Goal: Task Accomplishment & Management: Manage account settings

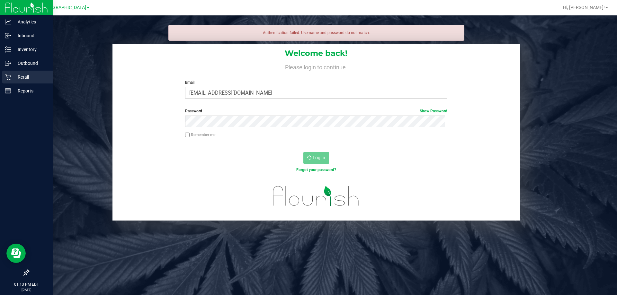
click at [7, 81] on div "Retail" at bounding box center [27, 77] width 51 height 13
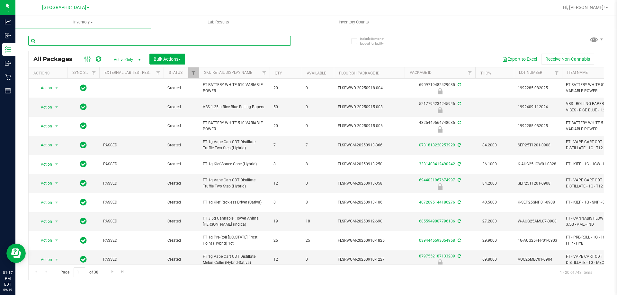
click at [177, 38] on input "text" at bounding box center [159, 41] width 263 height 10
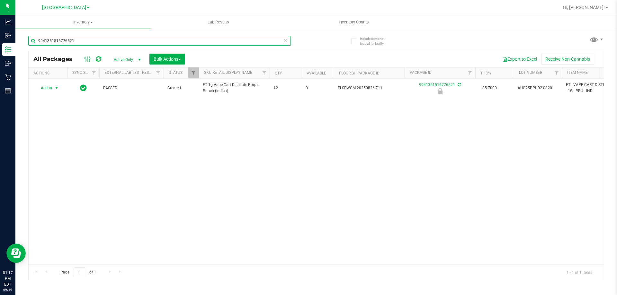
type input "9941351516776521"
click at [53, 89] on span "select" at bounding box center [57, 88] width 8 height 9
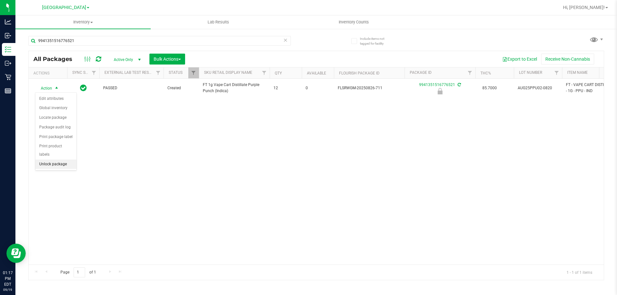
click at [50, 160] on li "Unlock package" at bounding box center [55, 165] width 41 height 10
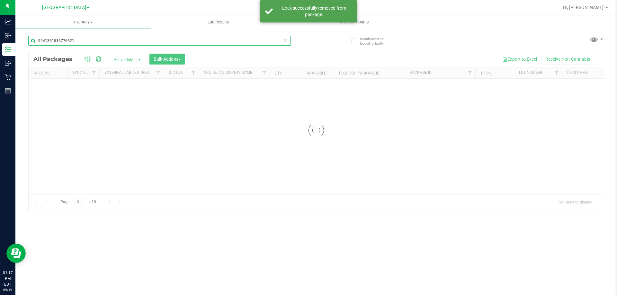
click at [81, 43] on input "9941351516776521" at bounding box center [159, 41] width 263 height 10
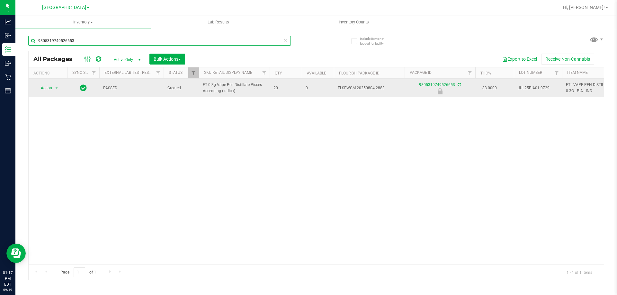
type input "9805319749526653"
click at [44, 88] on span "Action" at bounding box center [43, 88] width 17 height 9
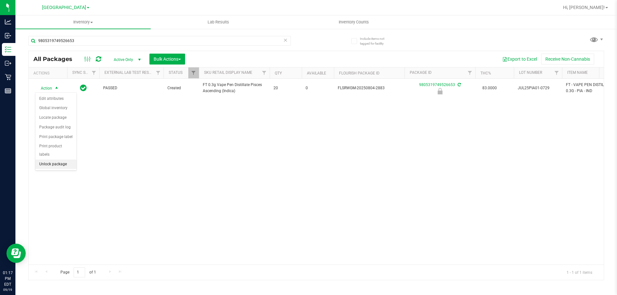
click at [55, 160] on li "Unlock package" at bounding box center [55, 165] width 41 height 10
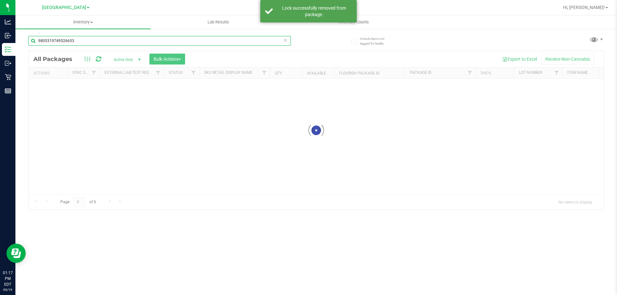
click at [86, 40] on input "9805319749526653" at bounding box center [159, 41] width 263 height 10
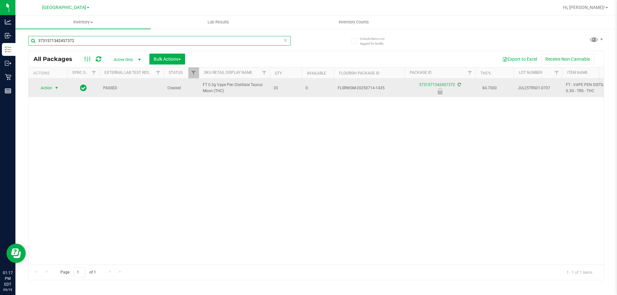
type input "3731571342457372"
click at [43, 91] on span "Action" at bounding box center [43, 88] width 17 height 9
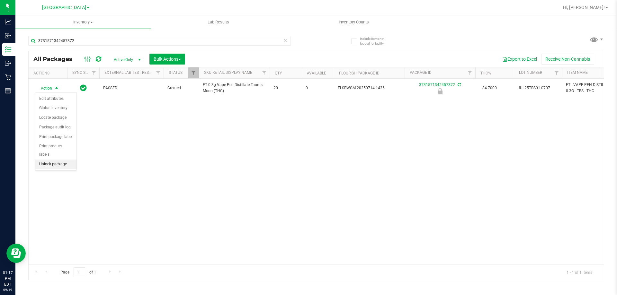
click at [58, 160] on li "Unlock package" at bounding box center [55, 165] width 41 height 10
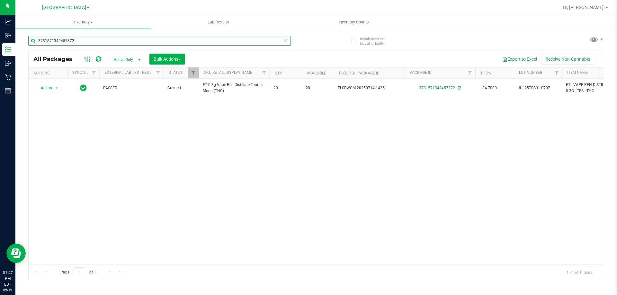
click at [150, 42] on input "3731571342457372" at bounding box center [159, 41] width 263 height 10
type input "7990400841889015"
click at [50, 89] on span "Action" at bounding box center [43, 88] width 17 height 9
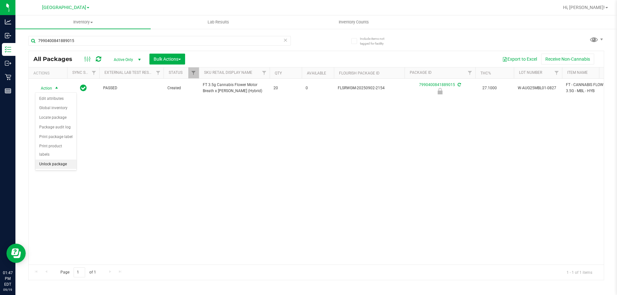
click at [52, 160] on li "Unlock package" at bounding box center [55, 165] width 41 height 10
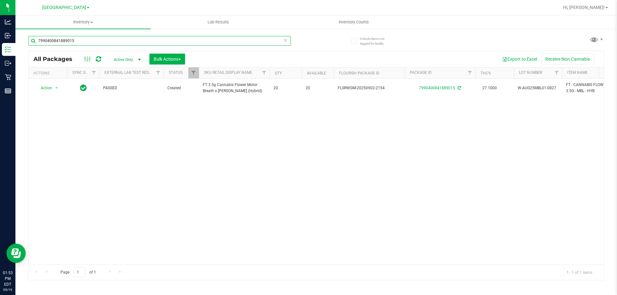
click at [175, 44] on input "7990400841889015" at bounding box center [159, 41] width 263 height 10
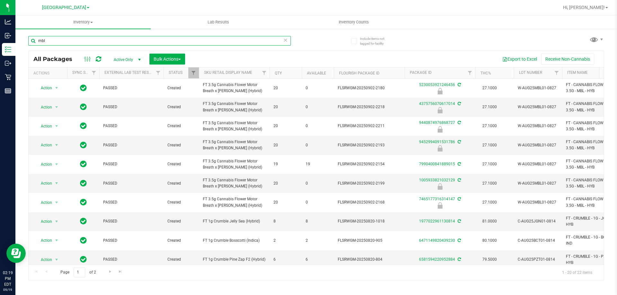
click at [103, 40] on input "mbl" at bounding box center [159, 41] width 263 height 10
type input "aml"
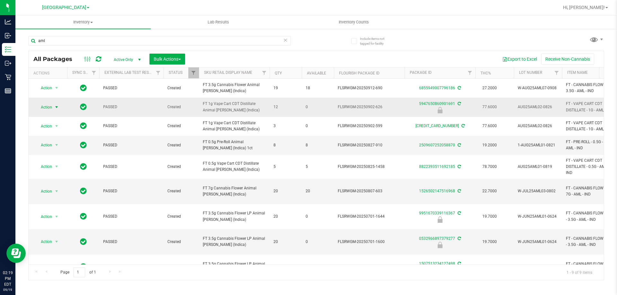
click at [44, 106] on span "Action" at bounding box center [43, 107] width 17 height 9
click at [51, 169] on li "Print product labels" at bounding box center [55, 170] width 41 height 18
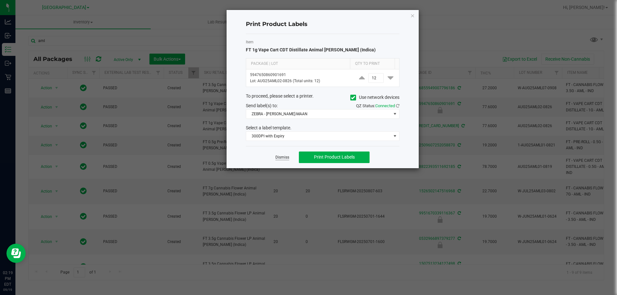
click at [284, 155] on link "Dismiss" at bounding box center [283, 157] width 14 height 5
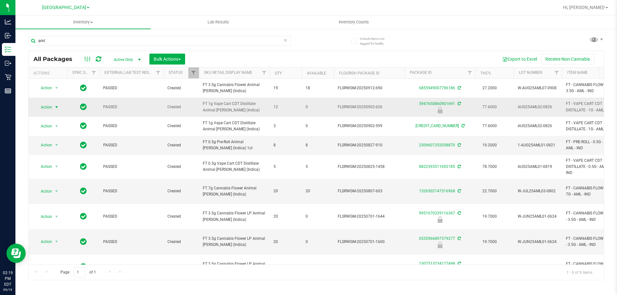
click at [48, 106] on span "Action" at bounding box center [43, 107] width 17 height 9
click at [56, 179] on li "Unlock package" at bounding box center [55, 184] width 41 height 10
click at [139, 37] on input "aml" at bounding box center [159, 41] width 263 height 10
type input "srz"
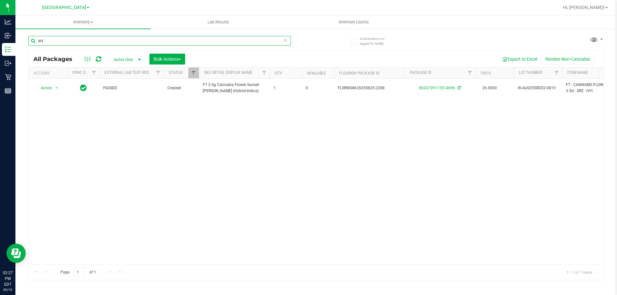
click at [137, 42] on input "srz" at bounding box center [159, 41] width 263 height 10
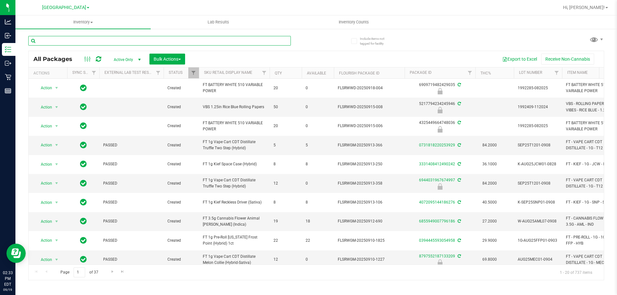
click at [100, 37] on input "text" at bounding box center [159, 41] width 263 height 10
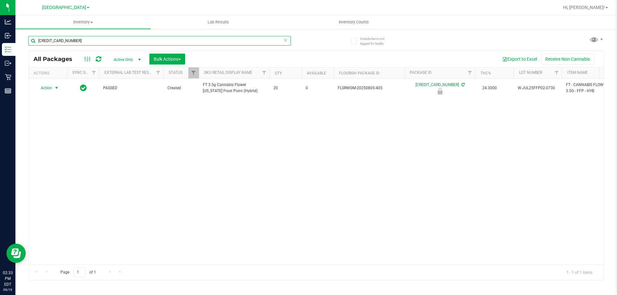
type input "5768560194672923"
click at [50, 90] on span "Action" at bounding box center [43, 88] width 17 height 9
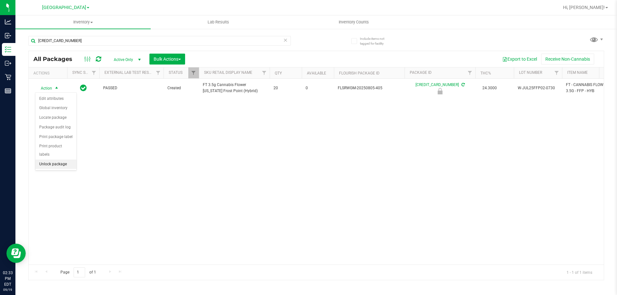
click at [59, 160] on li "Unlock package" at bounding box center [55, 165] width 41 height 10
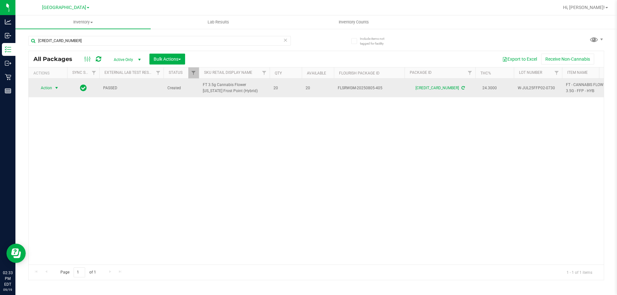
click at [56, 88] on span "select" at bounding box center [56, 88] width 5 height 5
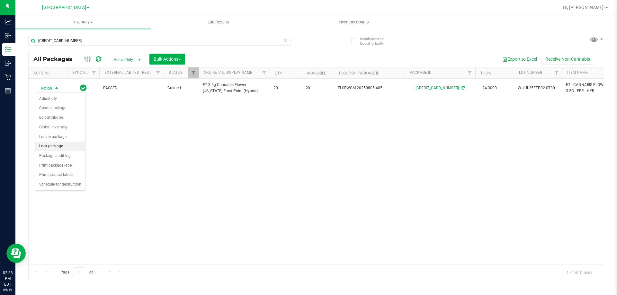
click at [46, 147] on li "Lock package" at bounding box center [60, 147] width 50 height 10
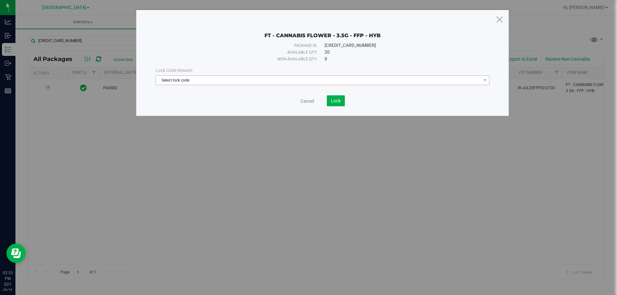
click at [187, 77] on span "Select lock code" at bounding box center [318, 80] width 325 height 9
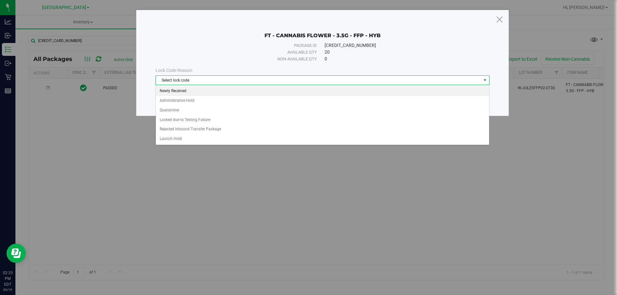
click at [168, 89] on li "Newly Received" at bounding box center [322, 91] width 333 height 10
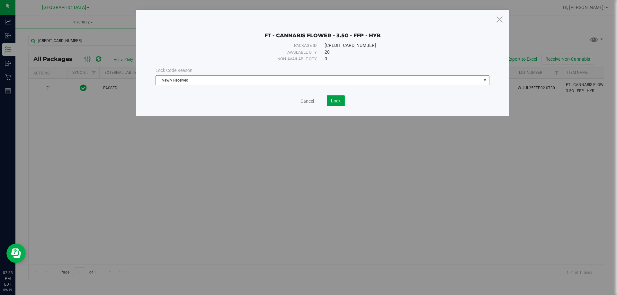
click at [334, 106] on button "Lock" at bounding box center [336, 100] width 18 height 11
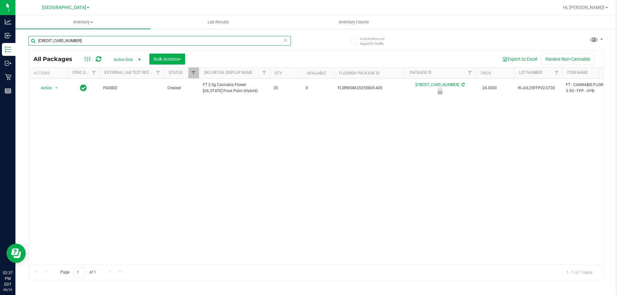
click at [136, 41] on input "5768560194672923" at bounding box center [159, 41] width 263 height 10
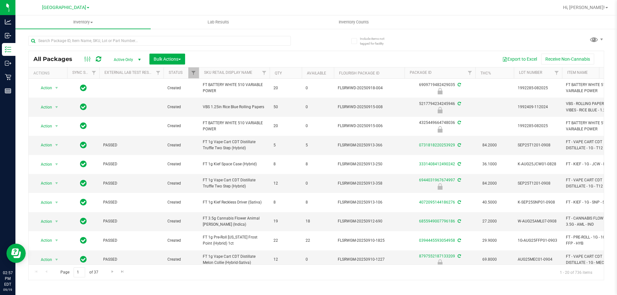
click at [124, 33] on div at bounding box center [172, 40] width 288 height 21
click at [124, 39] on input "text" at bounding box center [159, 41] width 263 height 10
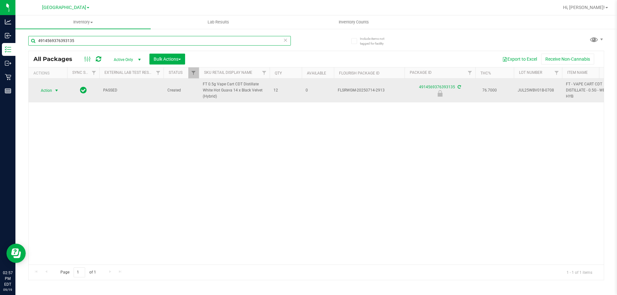
type input "4914569376393135"
click at [53, 90] on span "select" at bounding box center [57, 90] width 8 height 9
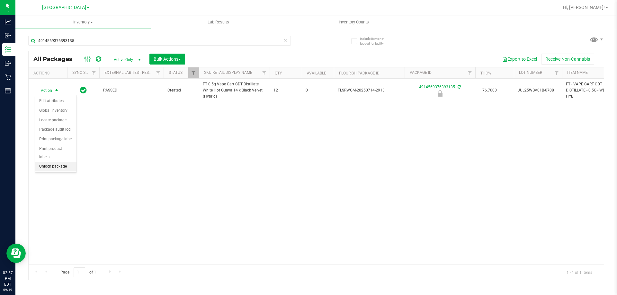
click at [55, 162] on li "Unlock package" at bounding box center [55, 167] width 41 height 10
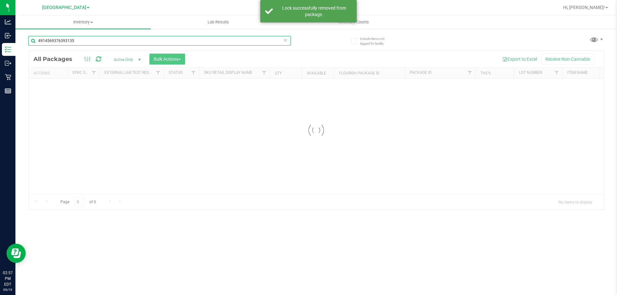
click at [84, 42] on input "4914569376393135" at bounding box center [159, 41] width 263 height 10
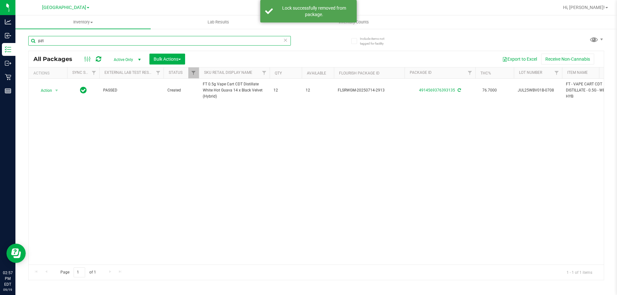
type input "pzt"
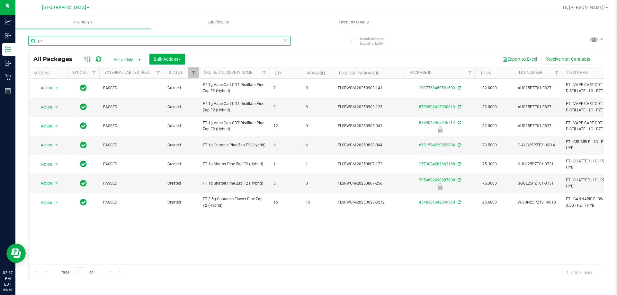
click at [64, 44] on input "pzt" at bounding box center [159, 41] width 263 height 10
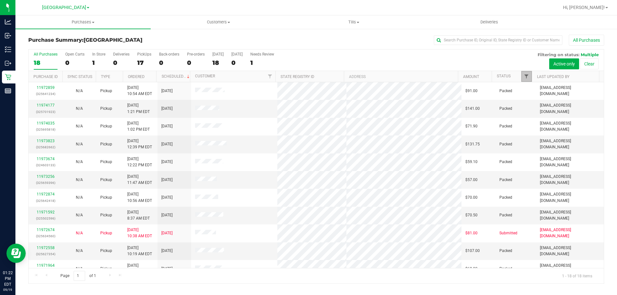
click at [526, 77] on span "Filter" at bounding box center [526, 76] width 5 height 5
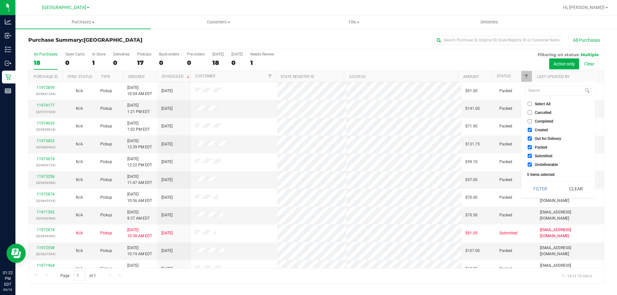
drag, startPoint x: 540, startPoint y: 150, endPoint x: 541, endPoint y: 144, distance: 5.2
click at [540, 150] on li "Packed" at bounding box center [558, 147] width 66 height 7
click at [541, 140] on span "Out for Delivery" at bounding box center [548, 139] width 26 height 4
click at [532, 140] on input "Out for Delivery" at bounding box center [530, 139] width 4 height 4
checkbox input "false"
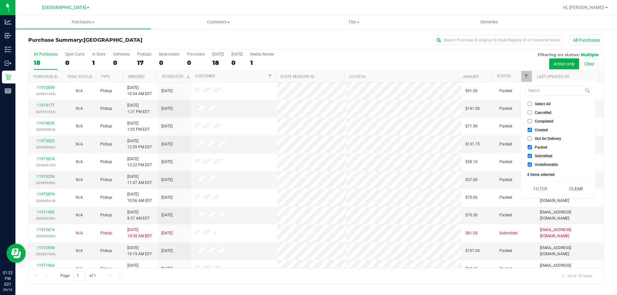
click at [539, 131] on span "Created" at bounding box center [541, 130] width 13 height 4
click at [532, 131] on input "Created" at bounding box center [530, 130] width 4 height 4
checkbox input "false"
click at [540, 151] on li "Packed" at bounding box center [558, 147] width 66 height 7
click at [540, 148] on span "Packed" at bounding box center [541, 148] width 13 height 4
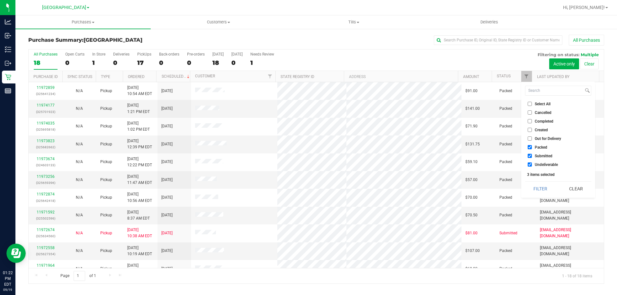
click at [532, 148] on input "Packed" at bounding box center [530, 147] width 4 height 4
checkbox input "false"
click at [542, 183] on button "Filter" at bounding box center [540, 189] width 31 height 14
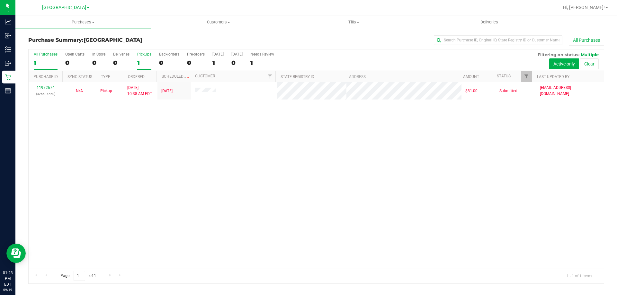
click at [145, 60] on div "1" at bounding box center [144, 62] width 14 height 7
click at [0, 0] on input "PickUps 1" at bounding box center [0, 0] width 0 height 0
click at [138, 64] on div "1" at bounding box center [144, 62] width 14 height 7
click at [0, 0] on input "PickUps 1" at bounding box center [0, 0] width 0 height 0
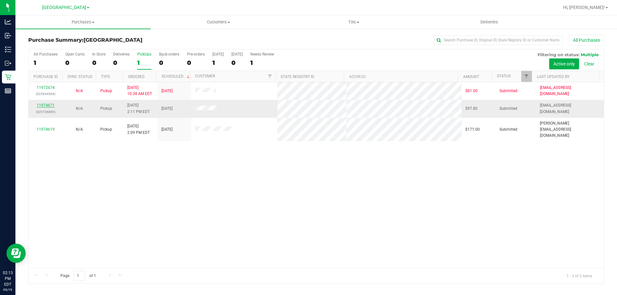
click at [51, 105] on link "11974671" at bounding box center [46, 105] width 18 height 5
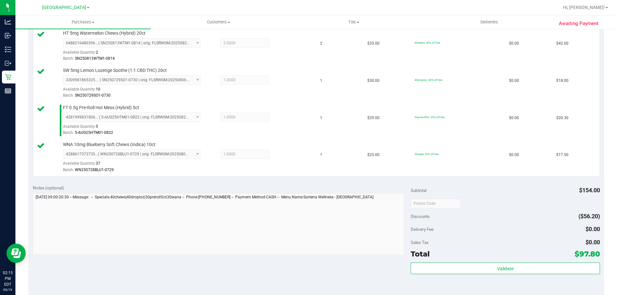
scroll to position [320, 0]
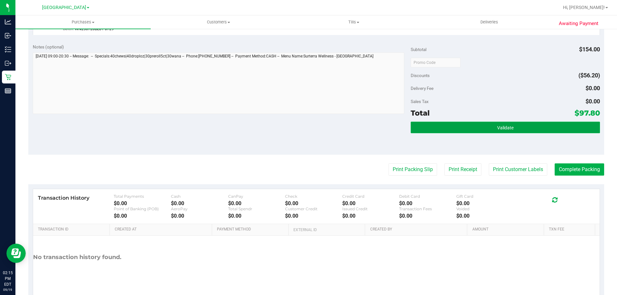
click at [463, 126] on button "Validate" at bounding box center [505, 128] width 189 height 12
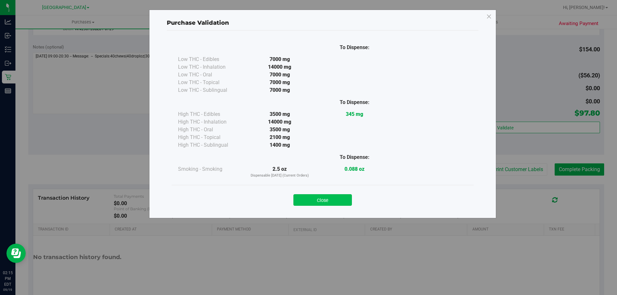
click at [339, 201] on button "Close" at bounding box center [323, 201] width 59 height 12
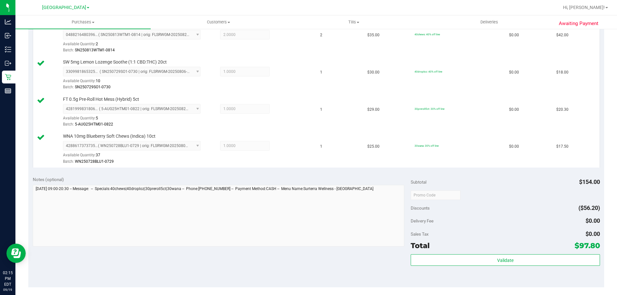
scroll to position [342, 0]
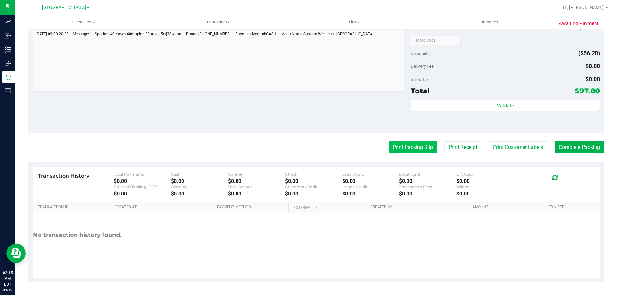
click at [413, 153] on button "Print Packing Slip" at bounding box center [413, 147] width 49 height 12
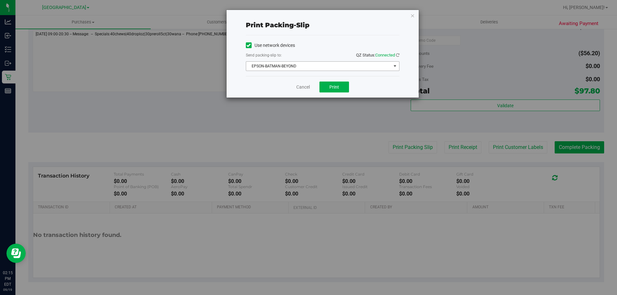
click at [340, 67] on span "EPSON-BATMAN-BEYOND" at bounding box center [318, 66] width 145 height 9
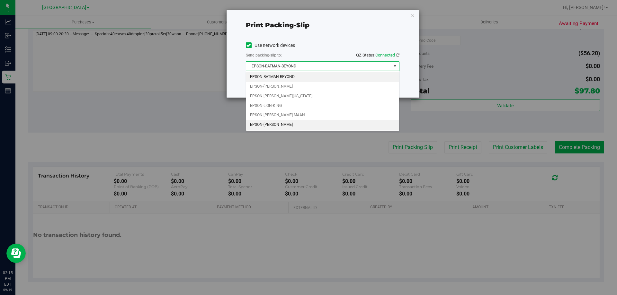
click at [284, 123] on li "EPSON-STEVIE-WONDER" at bounding box center [322, 125] width 153 height 10
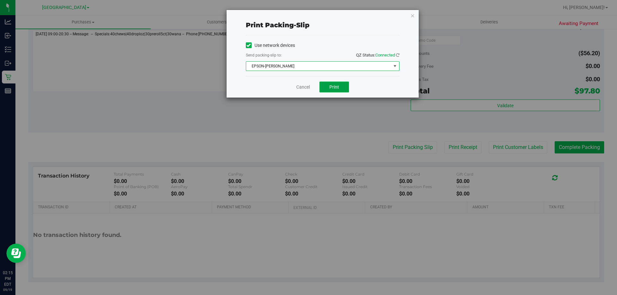
click at [339, 86] on button "Print" at bounding box center [335, 87] width 30 height 11
click at [303, 86] on link "Cancel" at bounding box center [303, 87] width 14 height 7
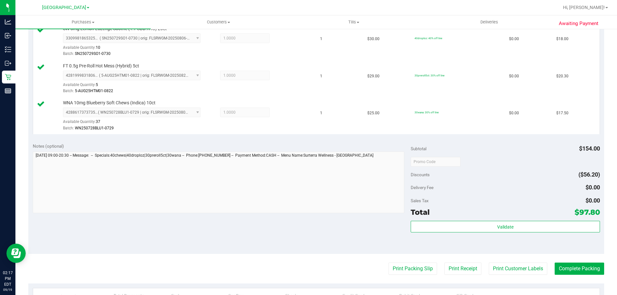
scroll to position [223, 0]
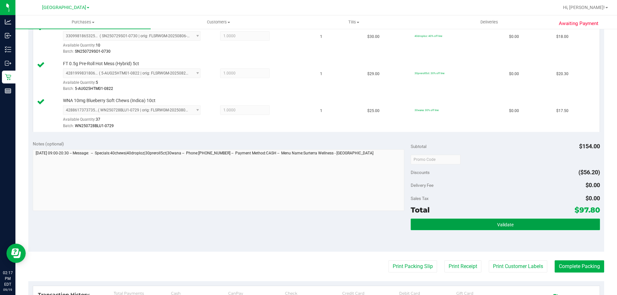
click at [519, 221] on button "Validate" at bounding box center [505, 225] width 189 height 12
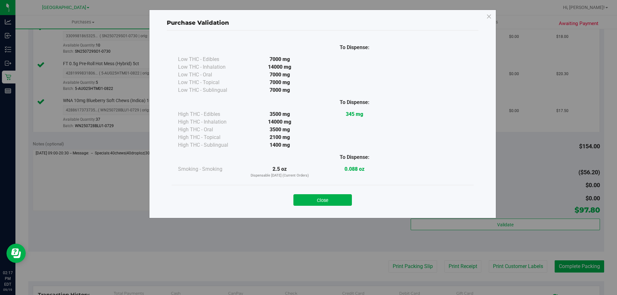
click at [348, 189] on div "Close" at bounding box center [323, 198] width 302 height 26
click at [317, 200] on button "Close" at bounding box center [323, 201] width 59 height 12
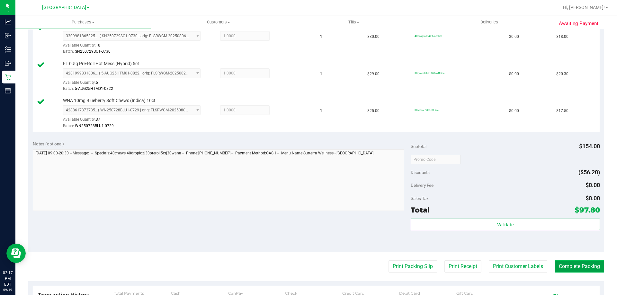
click at [565, 264] on button "Complete Packing" at bounding box center [580, 267] width 50 height 12
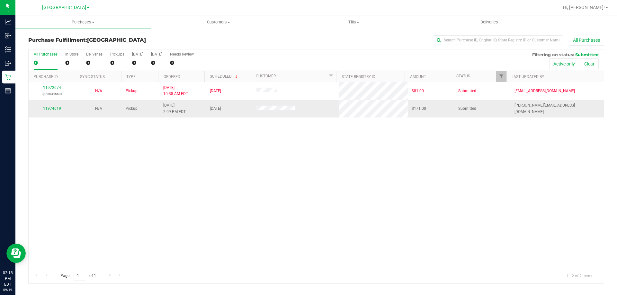
click at [56, 111] on div "11974619" at bounding box center [51, 109] width 39 height 6
click at [56, 108] on link "11974619" at bounding box center [52, 108] width 18 height 5
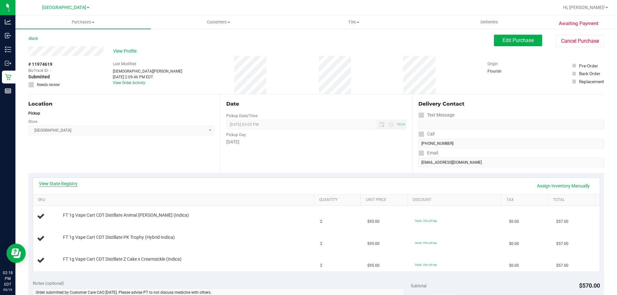
click at [62, 181] on link "View State Registry" at bounding box center [58, 184] width 39 height 6
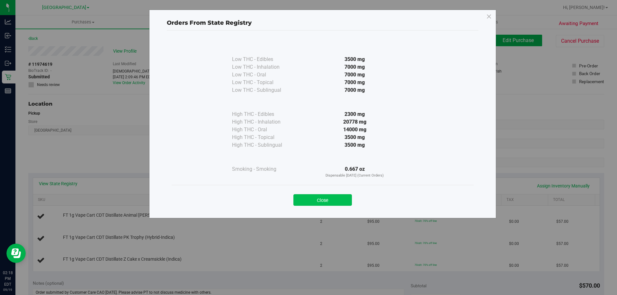
click at [324, 203] on button "Close" at bounding box center [323, 201] width 59 height 12
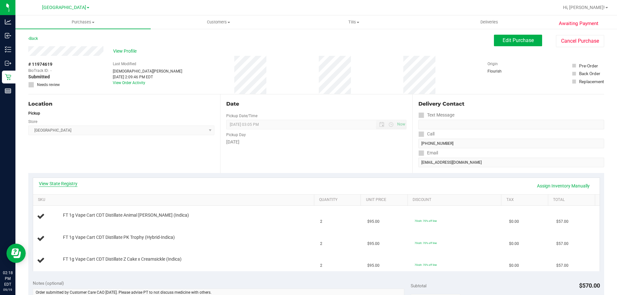
click at [70, 186] on link "View State Registry" at bounding box center [58, 184] width 39 height 6
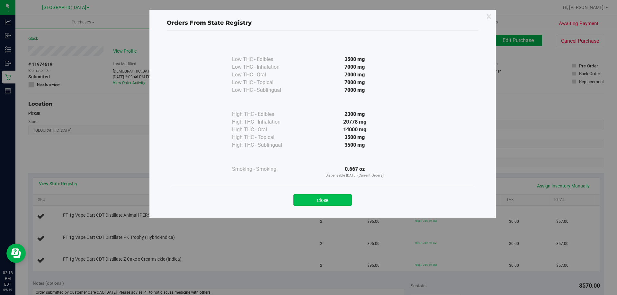
click at [330, 198] on button "Close" at bounding box center [323, 201] width 59 height 12
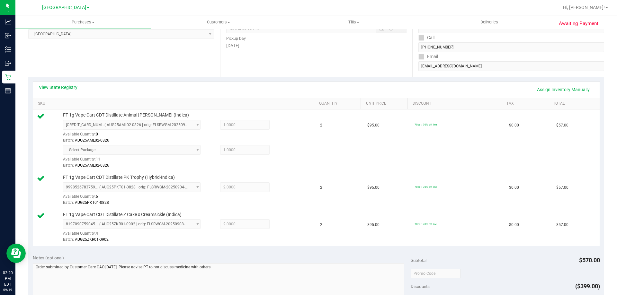
scroll to position [225, 0]
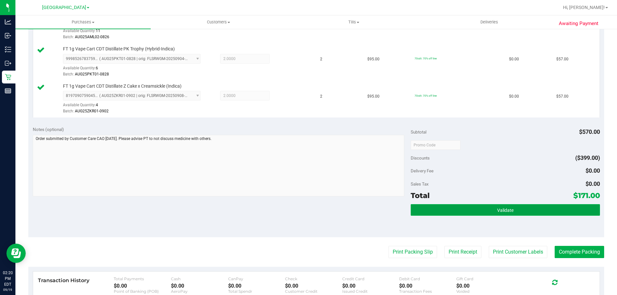
click at [504, 208] on span "Validate" at bounding box center [505, 210] width 16 height 5
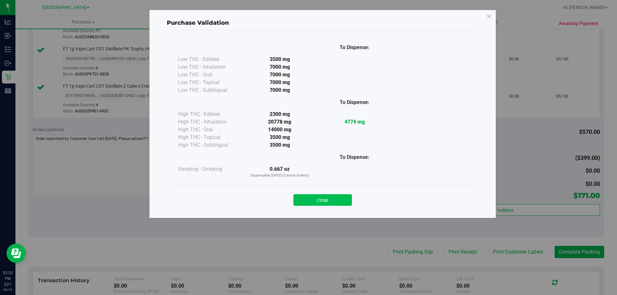
drag, startPoint x: 354, startPoint y: 201, endPoint x: 348, endPoint y: 201, distance: 6.4
click at [353, 201] on div "Close" at bounding box center [323, 198] width 293 height 16
click at [346, 200] on button "Close" at bounding box center [323, 201] width 59 height 12
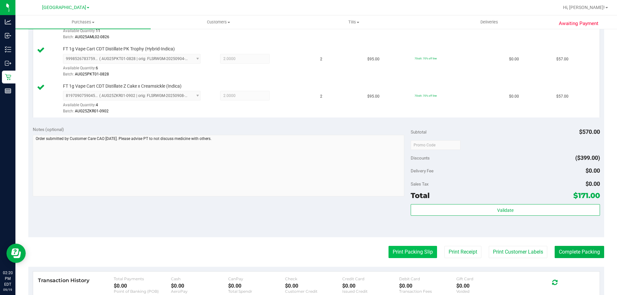
click at [407, 255] on button "Print Packing Slip" at bounding box center [413, 252] width 49 height 12
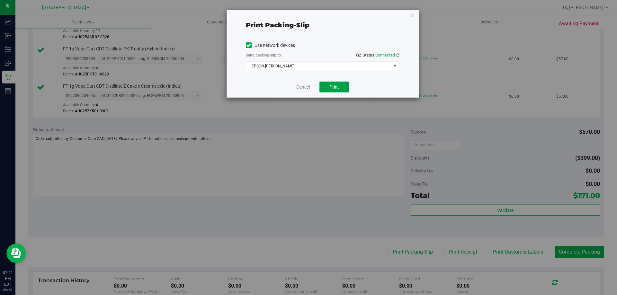
click at [332, 86] on span "Print" at bounding box center [335, 87] width 10 height 5
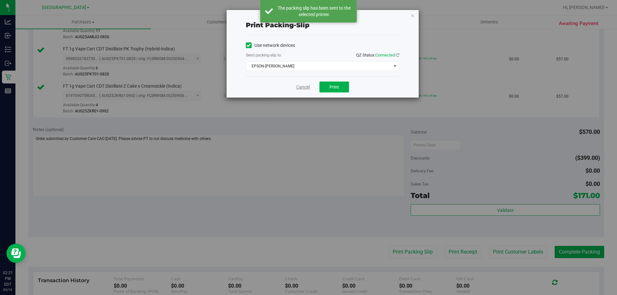
click at [304, 89] on link "Cancel" at bounding box center [303, 87] width 14 height 7
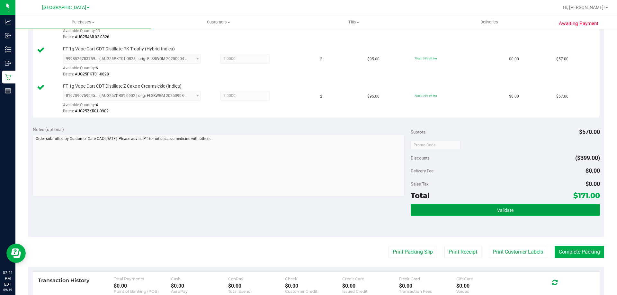
click at [441, 205] on button "Validate" at bounding box center [505, 210] width 189 height 12
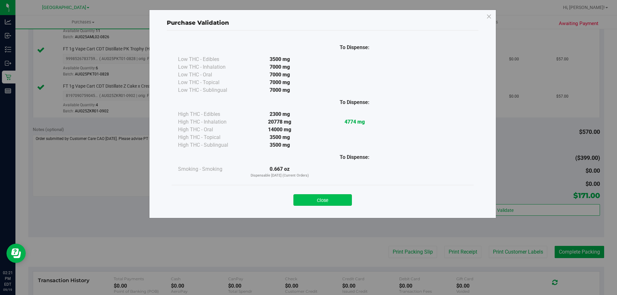
click at [314, 197] on button "Close" at bounding box center [323, 201] width 59 height 12
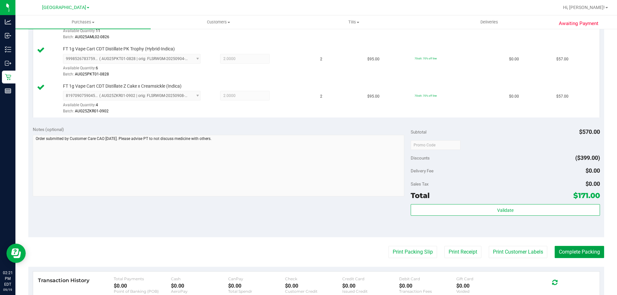
click at [582, 249] on button "Complete Packing" at bounding box center [580, 252] width 50 height 12
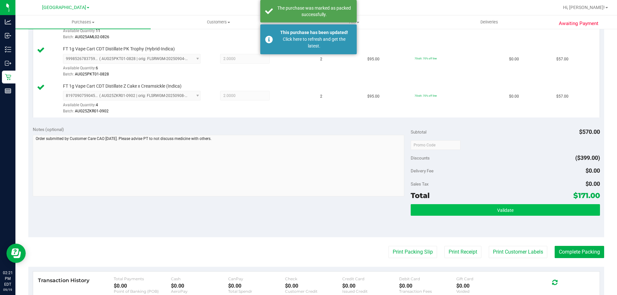
drag, startPoint x: 429, startPoint y: 201, endPoint x: 431, endPoint y: 211, distance: 10.4
click at [430, 202] on div "Subtotal $570.00 Discounts ($399.00) Delivery Fee $0.00 Sales Tax $0.00 Total $…" at bounding box center [505, 179] width 189 height 107
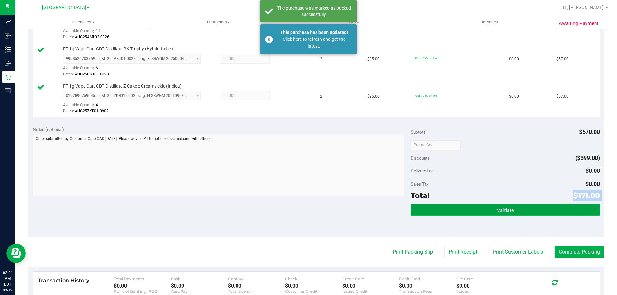
click at [431, 211] on button "Validate" at bounding box center [505, 210] width 189 height 12
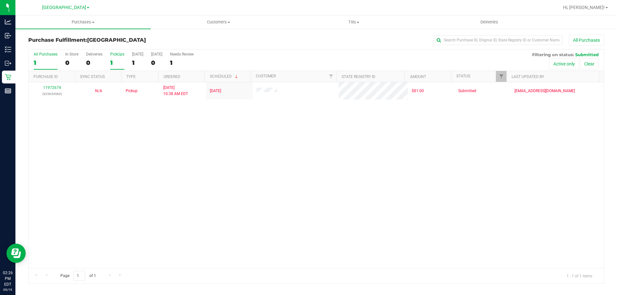
click at [124, 62] on div "1" at bounding box center [117, 62] width 14 height 7
click at [0, 0] on input "PickUps 1" at bounding box center [0, 0] width 0 height 0
click at [115, 71] on th "Sync Status" at bounding box center [98, 76] width 46 height 11
click at [111, 59] on div at bounding box center [317, 167] width 576 height 234
click at [121, 64] on div "1" at bounding box center [117, 62] width 14 height 7
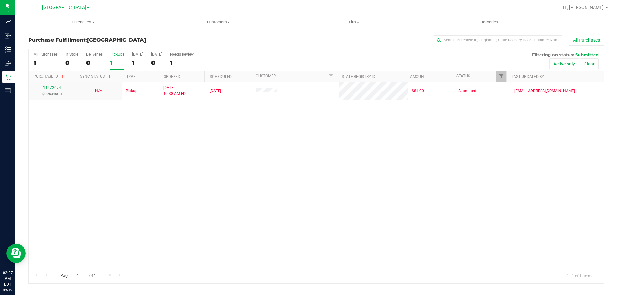
click at [0, 0] on input "PickUps 1" at bounding box center [0, 0] width 0 height 0
click at [168, 188] on div "11972674 (325634560) N/A Pickup 9/19/2025 10:38 AM EDT 9/19/2025 $81.00 Submitt…" at bounding box center [317, 175] width 576 height 186
click at [111, 76] on span at bounding box center [109, 76] width 5 height 5
click at [116, 75] on th "Sync Status" at bounding box center [98, 76] width 46 height 11
click at [123, 64] on div "1" at bounding box center [117, 62] width 14 height 7
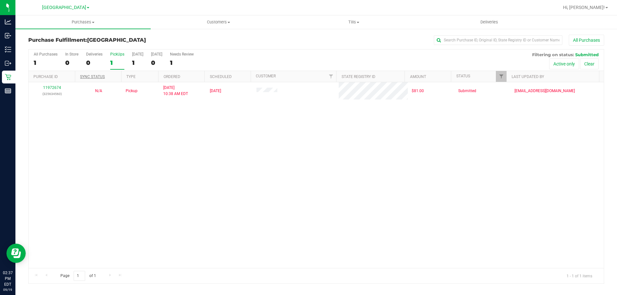
click at [0, 0] on input "PickUps 1" at bounding box center [0, 0] width 0 height 0
click at [118, 61] on div "1" at bounding box center [117, 62] width 14 height 7
click at [0, 0] on input "PickUps 1" at bounding box center [0, 0] width 0 height 0
click at [117, 66] on div "1" at bounding box center [117, 62] width 14 height 7
click at [0, 0] on input "PickUps 1" at bounding box center [0, 0] width 0 height 0
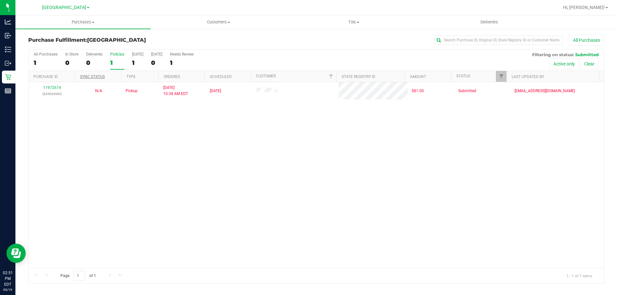
click at [106, 55] on div "All Purchases 1 In Store 0 Deliveries 0 PickUps 1 Today 1 Tomorrow 0 Needs Revi…" at bounding box center [317, 61] width 576 height 22
click at [113, 56] on div "PickUps" at bounding box center [117, 54] width 14 height 5
click at [0, 0] on input "PickUps 1" at bounding box center [0, 0] width 0 height 0
click at [123, 61] on div "1" at bounding box center [117, 62] width 14 height 7
click at [0, 0] on input "PickUps 1" at bounding box center [0, 0] width 0 height 0
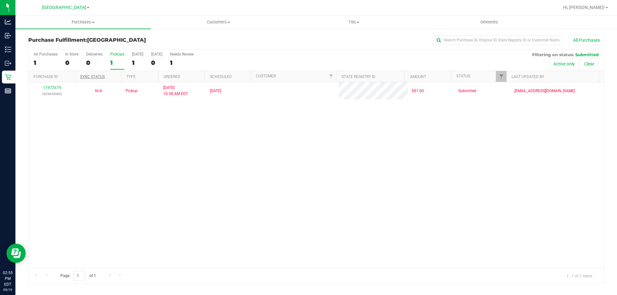
click at [118, 61] on div "1" at bounding box center [117, 62] width 14 height 7
click at [0, 0] on input "PickUps 1" at bounding box center [0, 0] width 0 height 0
click at [118, 61] on div "1" at bounding box center [117, 62] width 14 height 7
click at [0, 0] on input "PickUps 1" at bounding box center [0, 0] width 0 height 0
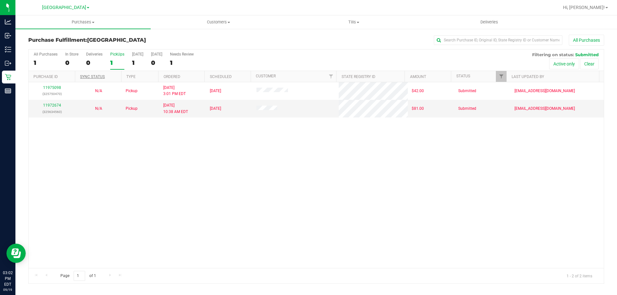
click at [112, 62] on div "1" at bounding box center [117, 62] width 14 height 7
click at [0, 0] on input "PickUps 1" at bounding box center [0, 0] width 0 height 0
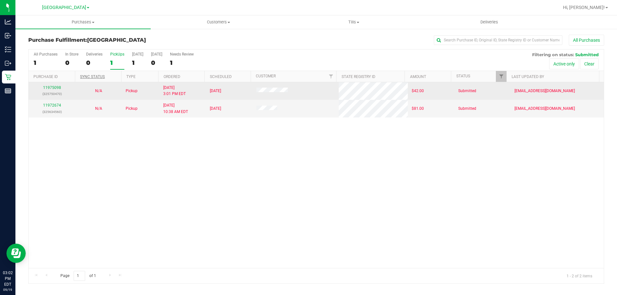
click at [51, 90] on div "11975098 (325750470)" at bounding box center [51, 91] width 39 height 12
click at [51, 88] on link "11975098" at bounding box center [52, 88] width 18 height 5
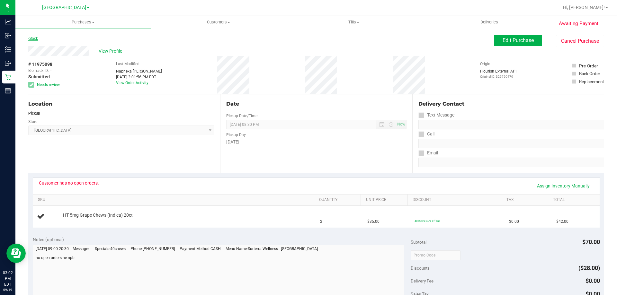
click at [34, 40] on link "Back" at bounding box center [33, 38] width 10 height 5
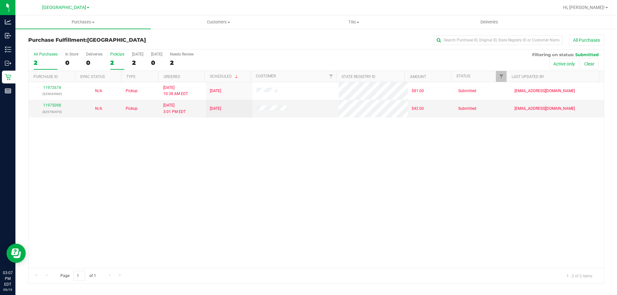
click at [115, 59] on div "2" at bounding box center [117, 62] width 14 height 7
click at [0, 0] on input "PickUps 2" at bounding box center [0, 0] width 0 height 0
click at [119, 59] on div "2" at bounding box center [117, 62] width 14 height 7
click at [0, 0] on input "PickUps 2" at bounding box center [0, 0] width 0 height 0
click at [114, 62] on div "2" at bounding box center [117, 62] width 14 height 7
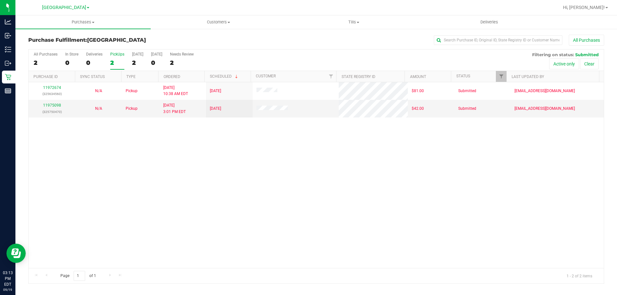
click at [0, 0] on input "PickUps 2" at bounding box center [0, 0] width 0 height 0
drag, startPoint x: 112, startPoint y: 61, endPoint x: 116, endPoint y: 47, distance: 15.1
click at [112, 61] on div "2" at bounding box center [117, 62] width 14 height 7
click at [0, 0] on input "PickUps 2" at bounding box center [0, 0] width 0 height 0
click at [59, 104] on link "11975098" at bounding box center [52, 105] width 18 height 5
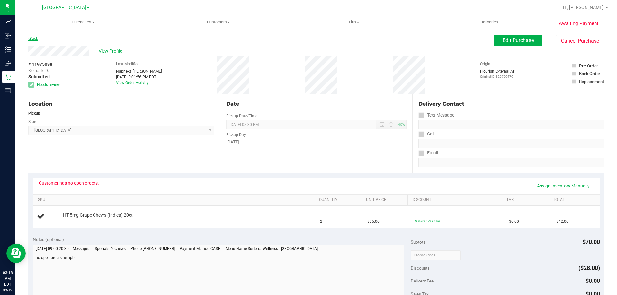
click at [29, 39] on icon at bounding box center [28, 39] width 1 height 4
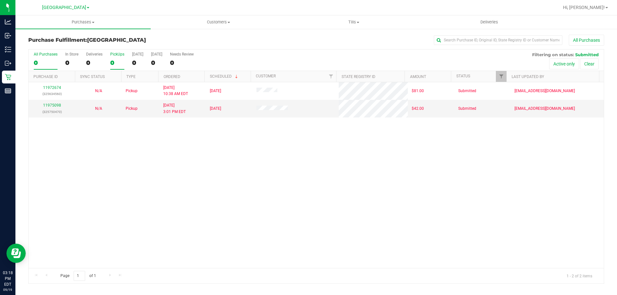
click at [113, 59] on div "0" at bounding box center [117, 62] width 14 height 7
click at [0, 0] on input "PickUps 0" at bounding box center [0, 0] width 0 height 0
click at [108, 59] on div "All Purchases 2 In Store 0 Deliveries 0 PickUps 2 Today 2 Tomorrow 0 Needs Revi…" at bounding box center [317, 61] width 576 height 22
click at [117, 61] on div "2" at bounding box center [117, 62] width 14 height 7
click at [0, 0] on input "PickUps 2" at bounding box center [0, 0] width 0 height 0
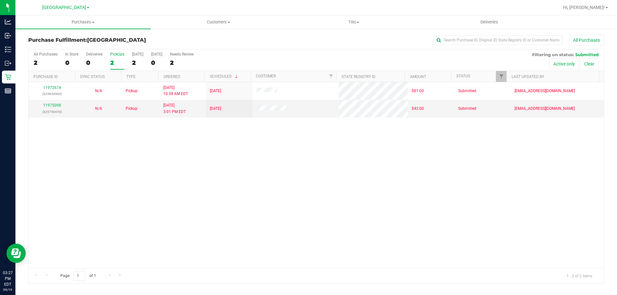
click at [117, 68] on label "PickUps 2" at bounding box center [117, 61] width 14 height 18
click at [0, 0] on input "PickUps 2" at bounding box center [0, 0] width 0 height 0
click at [119, 65] on div "2" at bounding box center [117, 62] width 14 height 7
click at [0, 0] on input "PickUps 2" at bounding box center [0, 0] width 0 height 0
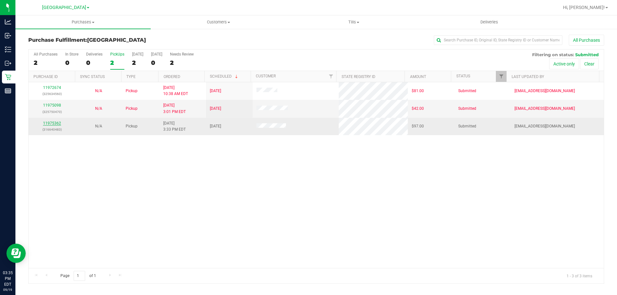
click at [50, 124] on link "11975362" at bounding box center [52, 123] width 18 height 5
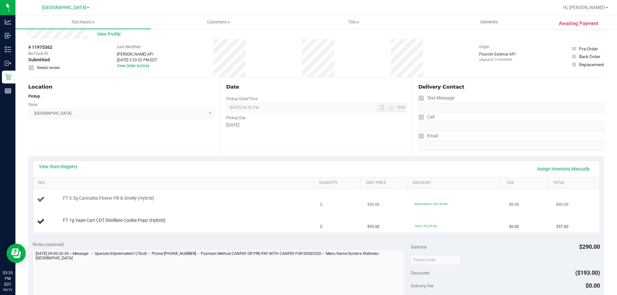
scroll to position [32, 0]
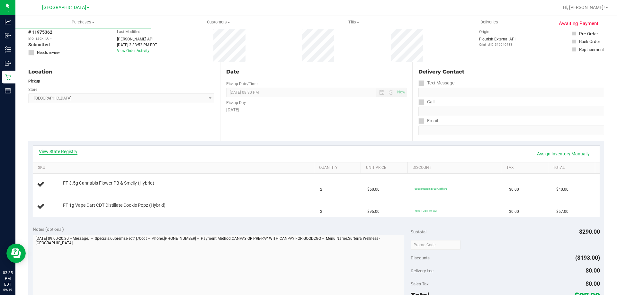
click at [58, 152] on link "View State Registry" at bounding box center [58, 152] width 39 height 6
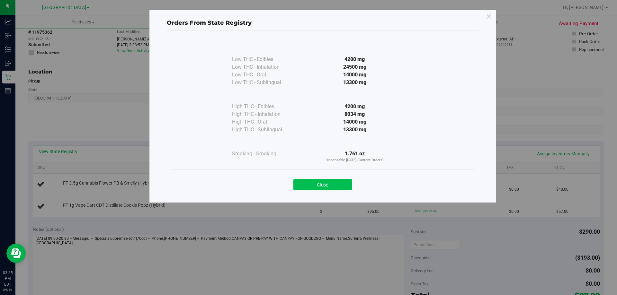
click at [332, 185] on button "Close" at bounding box center [323, 185] width 59 height 12
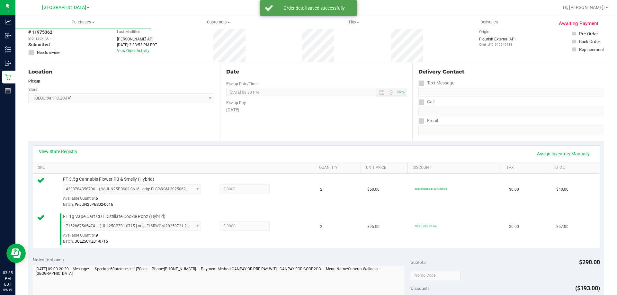
scroll to position [193, 0]
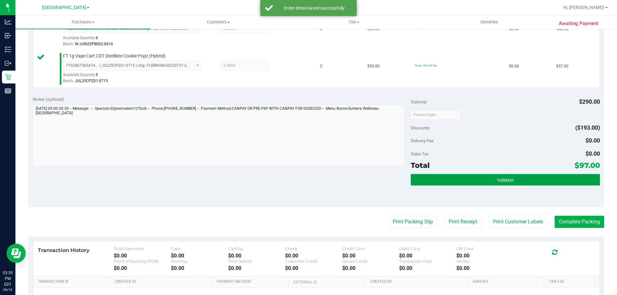
click at [456, 182] on button "Validate" at bounding box center [505, 180] width 189 height 12
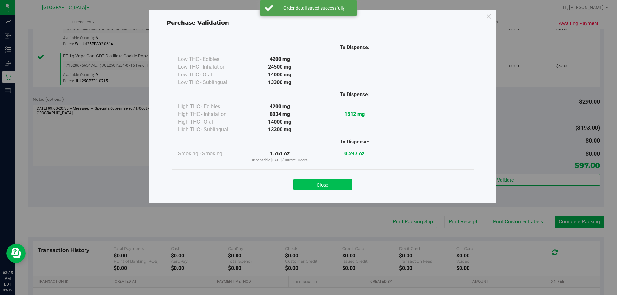
click at [341, 184] on button "Close" at bounding box center [323, 185] width 59 height 12
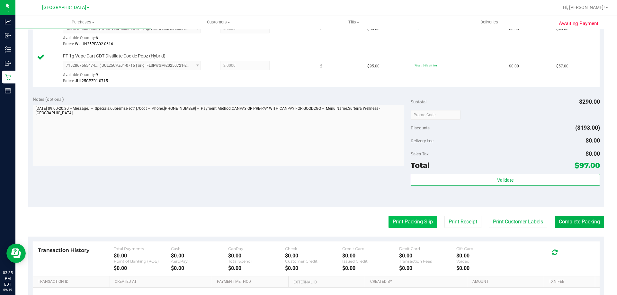
click at [420, 216] on button "Print Packing Slip" at bounding box center [413, 222] width 49 height 12
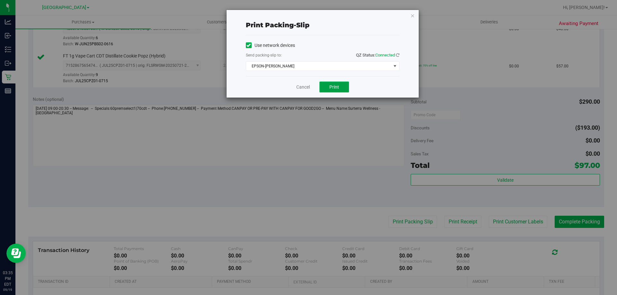
click at [325, 89] on button "Print" at bounding box center [335, 87] width 30 height 11
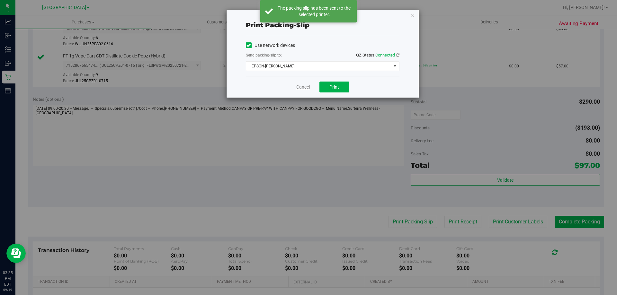
click at [305, 88] on link "Cancel" at bounding box center [303, 87] width 14 height 7
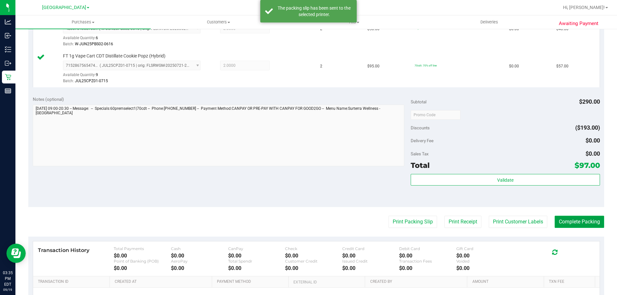
click at [565, 226] on button "Complete Packing" at bounding box center [580, 222] width 50 height 12
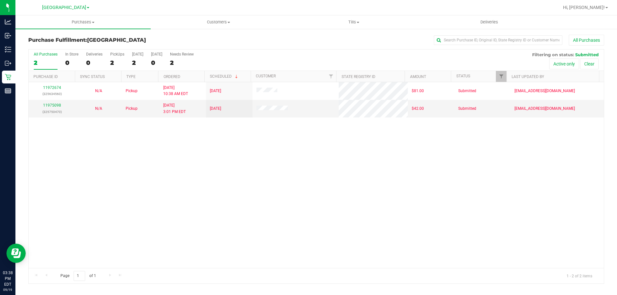
drag, startPoint x: 118, startPoint y: 58, endPoint x: 89, endPoint y: 7, distance: 58.2
click at [118, 58] on label "PickUps 2" at bounding box center [117, 61] width 14 height 18
click at [0, 0] on input "PickUps 2" at bounding box center [0, 0] width 0 height 0
click at [113, 62] on div "2" at bounding box center [117, 62] width 14 height 7
click at [0, 0] on input "PickUps 2" at bounding box center [0, 0] width 0 height 0
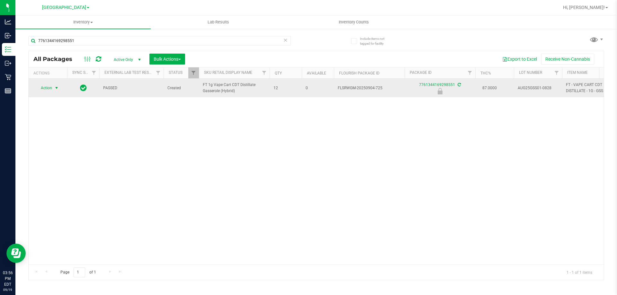
type input "7761344169298551"
click at [52, 92] on span "Action" at bounding box center [43, 88] width 17 height 9
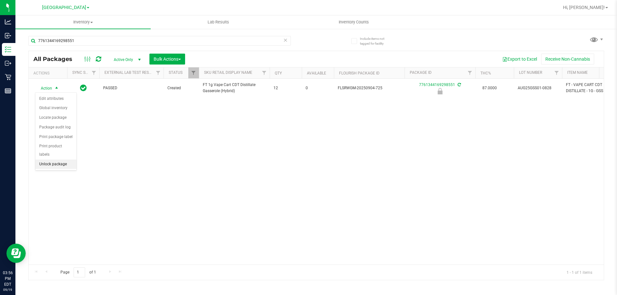
click at [65, 160] on li "Unlock package" at bounding box center [55, 165] width 41 height 10
click at [127, 52] on div "All Packages Active Only Active Only Lab Samples Locked All External Internal B…" at bounding box center [317, 59] width 576 height 16
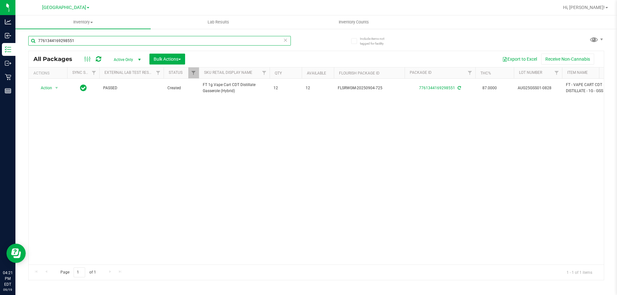
click at [121, 38] on input "7761344169298551" at bounding box center [159, 41] width 263 height 10
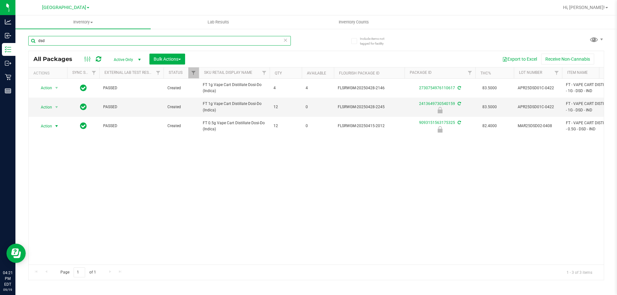
type input "dsd"
click at [46, 127] on span "Action" at bounding box center [43, 126] width 17 height 9
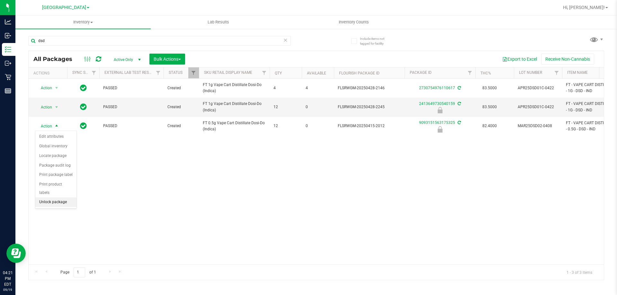
click at [57, 198] on li "Unlock package" at bounding box center [55, 203] width 41 height 10
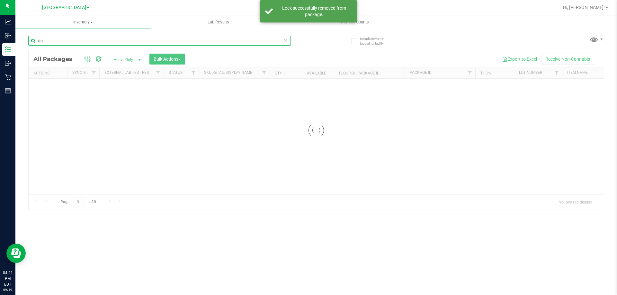
click at [57, 41] on input "dsd" at bounding box center [159, 41] width 263 height 10
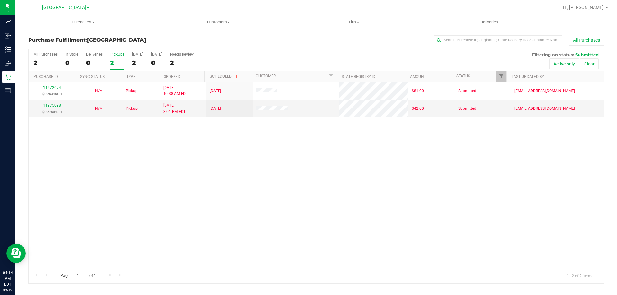
click at [114, 55] on div "PickUps" at bounding box center [117, 54] width 14 height 5
click at [0, 0] on input "PickUps 2" at bounding box center [0, 0] width 0 height 0
click at [113, 61] on div "2" at bounding box center [117, 62] width 14 height 7
click at [0, 0] on input "PickUps 2" at bounding box center [0, 0] width 0 height 0
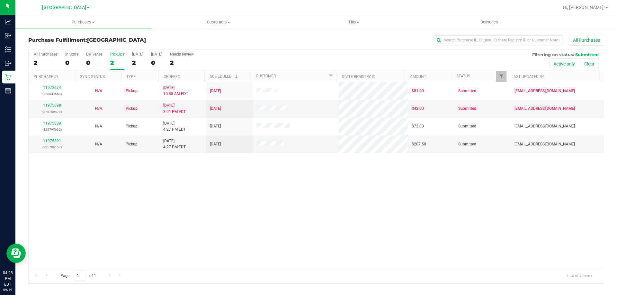
click at [116, 63] on div "2" at bounding box center [117, 62] width 14 height 7
click at [0, 0] on input "PickUps 2" at bounding box center [0, 0] width 0 height 0
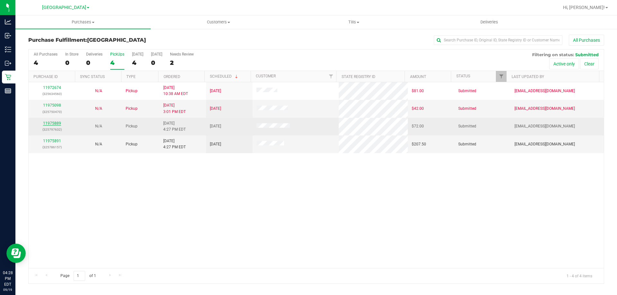
click at [46, 124] on link "11975889" at bounding box center [52, 123] width 18 height 5
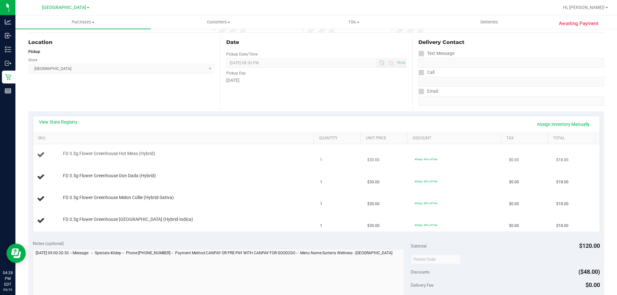
scroll to position [64, 0]
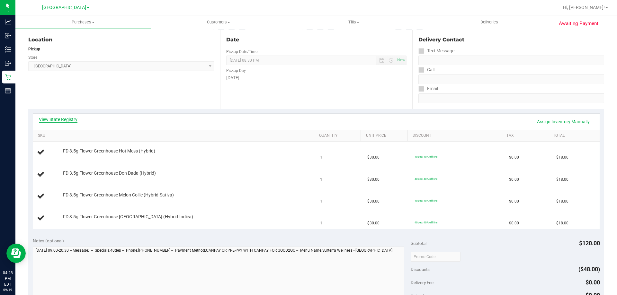
click at [71, 118] on link "View State Registry" at bounding box center [58, 119] width 39 height 6
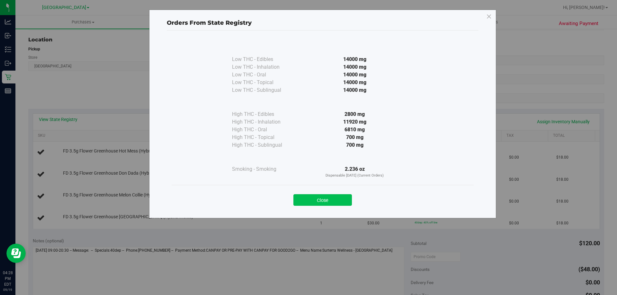
click at [311, 200] on button "Close" at bounding box center [323, 201] width 59 height 12
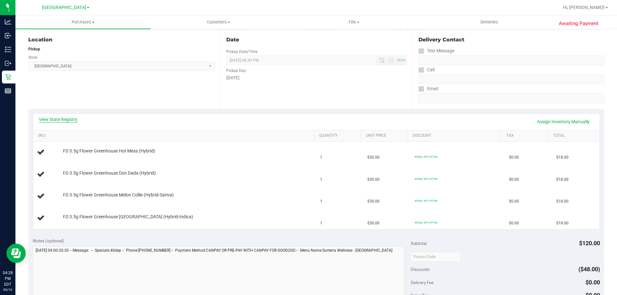
click at [69, 120] on link "View State Registry" at bounding box center [58, 119] width 39 height 6
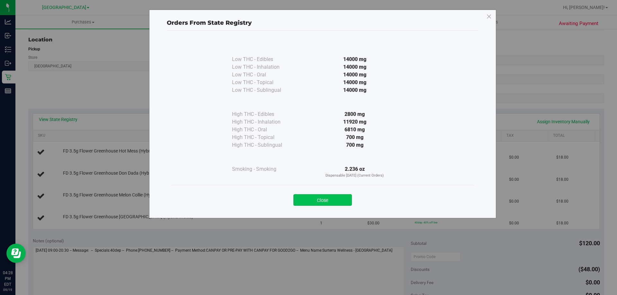
click at [327, 200] on button "Close" at bounding box center [323, 201] width 59 height 12
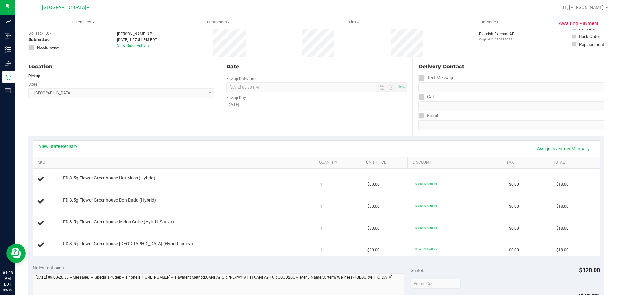
scroll to position [0, 0]
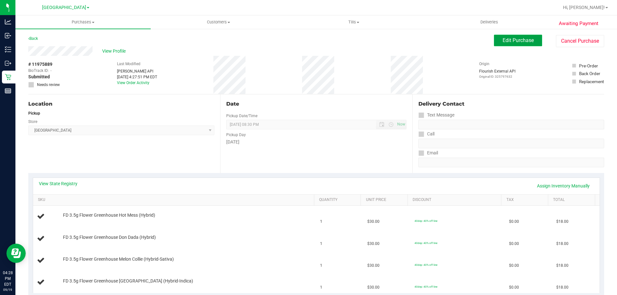
click at [526, 36] on button "Edit Purchase" at bounding box center [518, 41] width 48 height 12
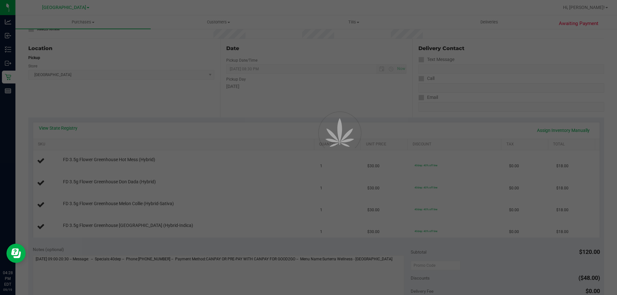
scroll to position [129, 0]
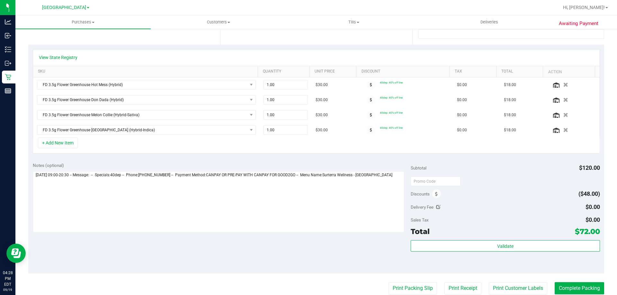
click at [432, 200] on div "Discounts" at bounding box center [426, 194] width 30 height 12
click at [435, 195] on icon at bounding box center [436, 194] width 3 height 5
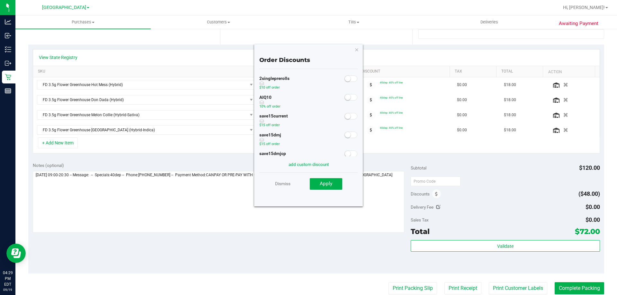
scroll to position [17, 0]
click at [290, 182] on link "Dismiss" at bounding box center [282, 184] width 15 height 12
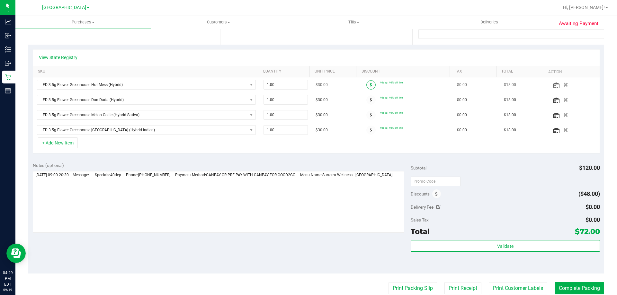
click at [370, 85] on icon at bounding box center [371, 85] width 2 height 4
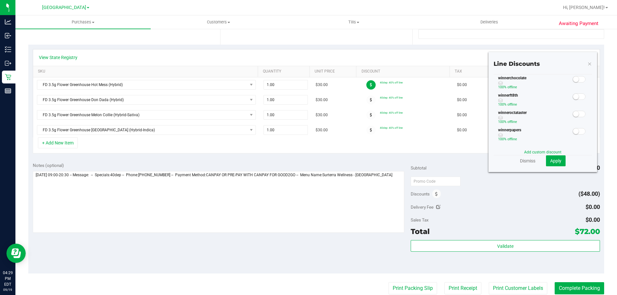
scroll to position [226, 0]
click at [524, 162] on link "Dismiss" at bounding box center [527, 161] width 15 height 6
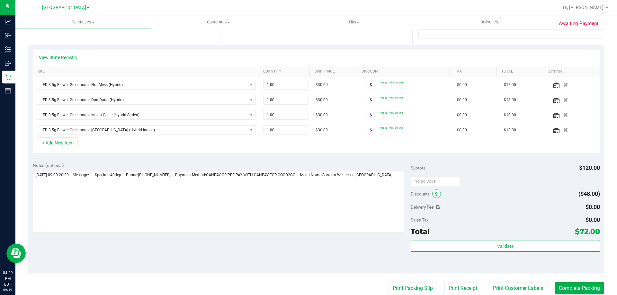
click at [436, 194] on span at bounding box center [436, 194] width 9 height 9
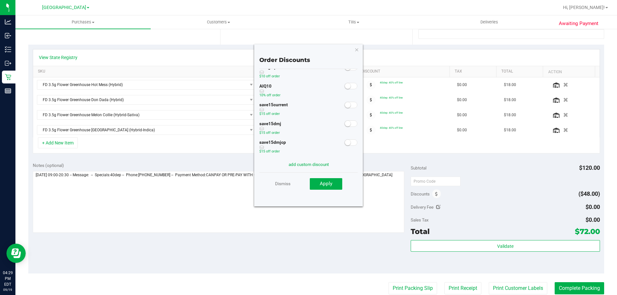
scroll to position [17, 0]
click at [356, 50] on icon "button" at bounding box center [357, 50] width 5 height 8
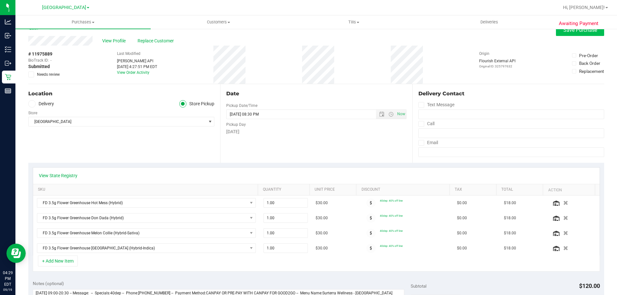
scroll to position [0, 0]
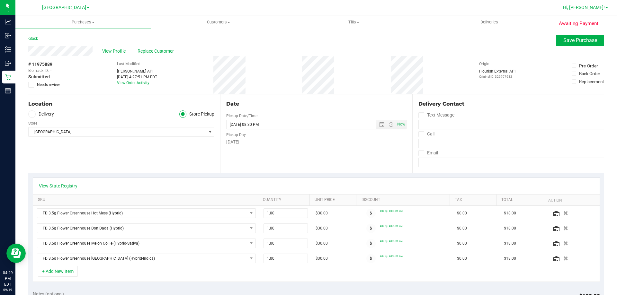
click at [598, 4] on link "Hi, [PERSON_NAME]!" at bounding box center [586, 7] width 50 height 7
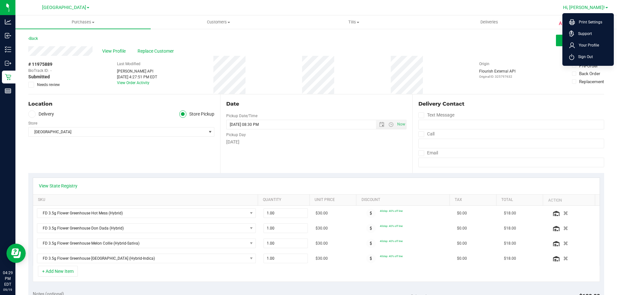
click at [598, 6] on span "Hi, [PERSON_NAME]!" at bounding box center [584, 7] width 42 height 5
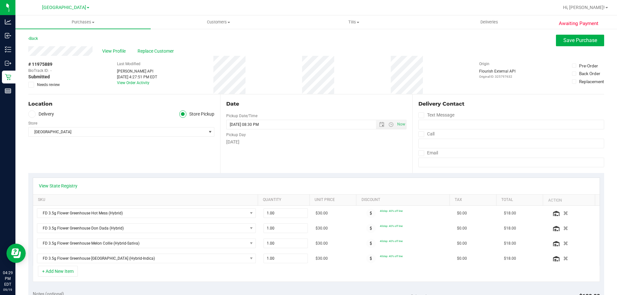
click at [595, 4] on div "Hi, [PERSON_NAME]! Print Settings Support Your Profile Sign Out" at bounding box center [586, 7] width 50 height 11
click at [595, 7] on span "Hi, [PERSON_NAME]!" at bounding box center [584, 7] width 42 height 5
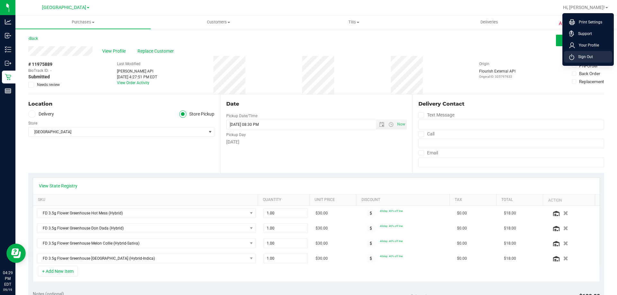
click at [586, 57] on span "Sign Out" at bounding box center [584, 57] width 19 height 6
